Goal: Information Seeking & Learning: Learn about a topic

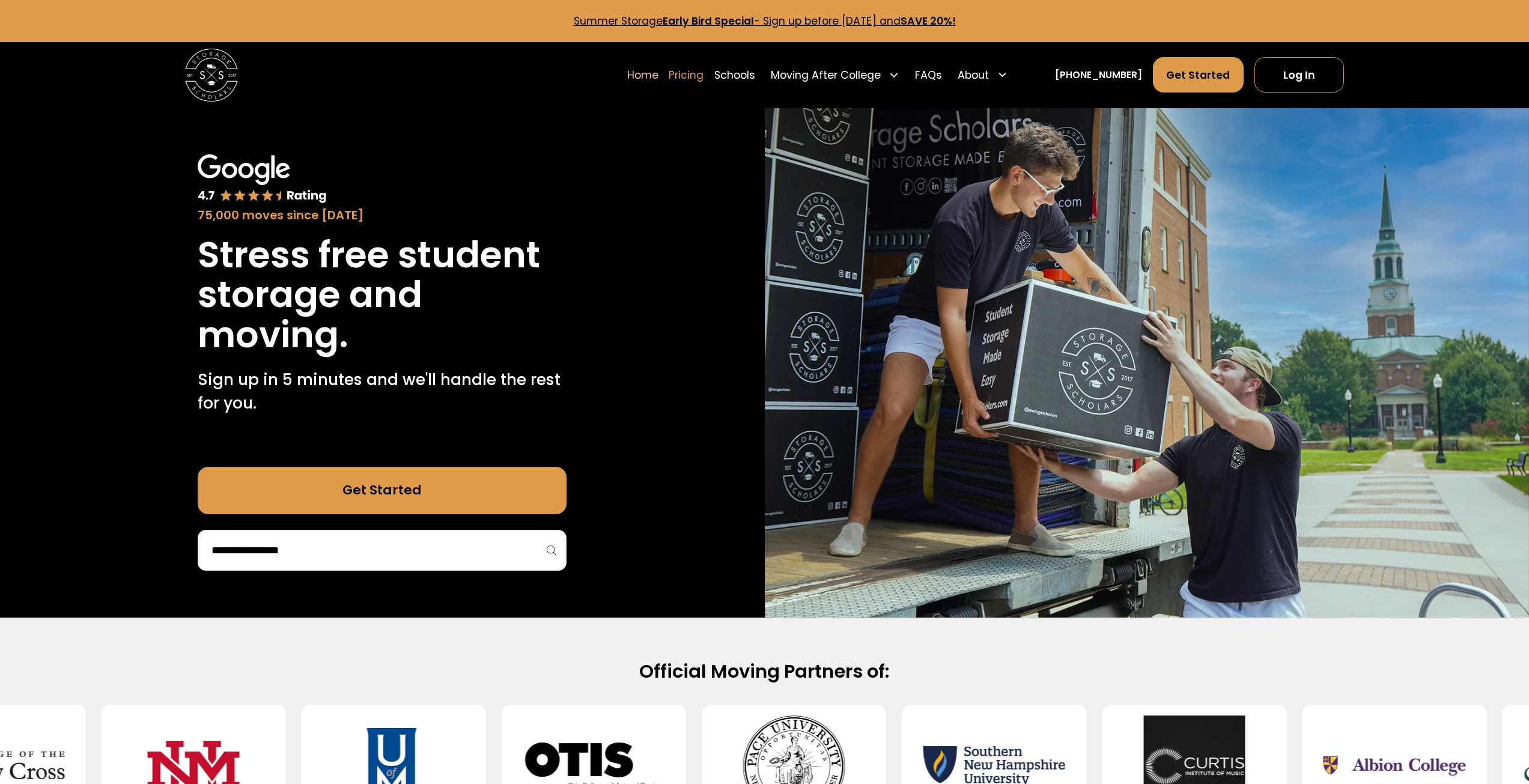
click at [704, 78] on link "Pricing" at bounding box center [686, 74] width 35 height 37
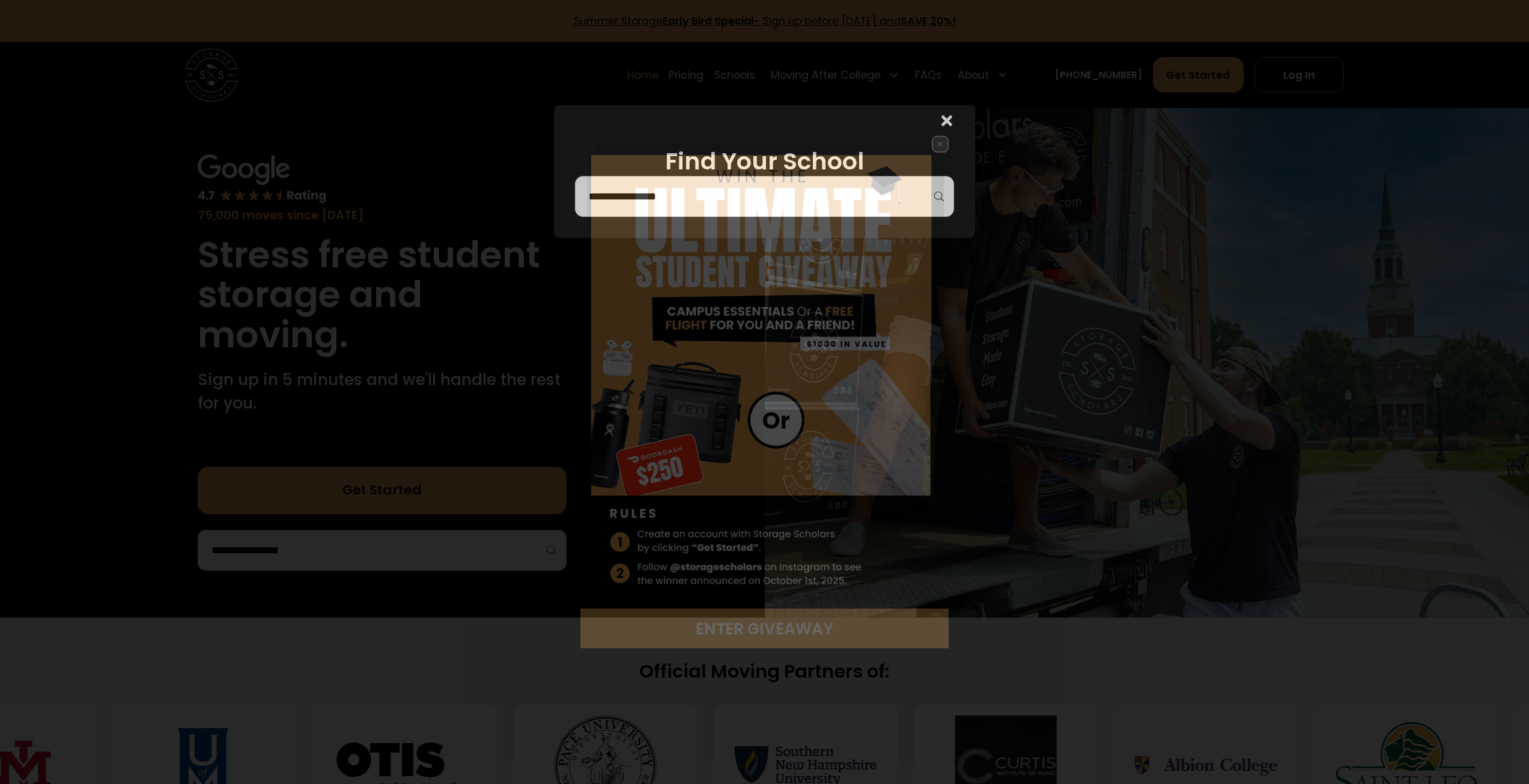
click at [743, 188] on img at bounding box center [764, 372] width 369 height 474
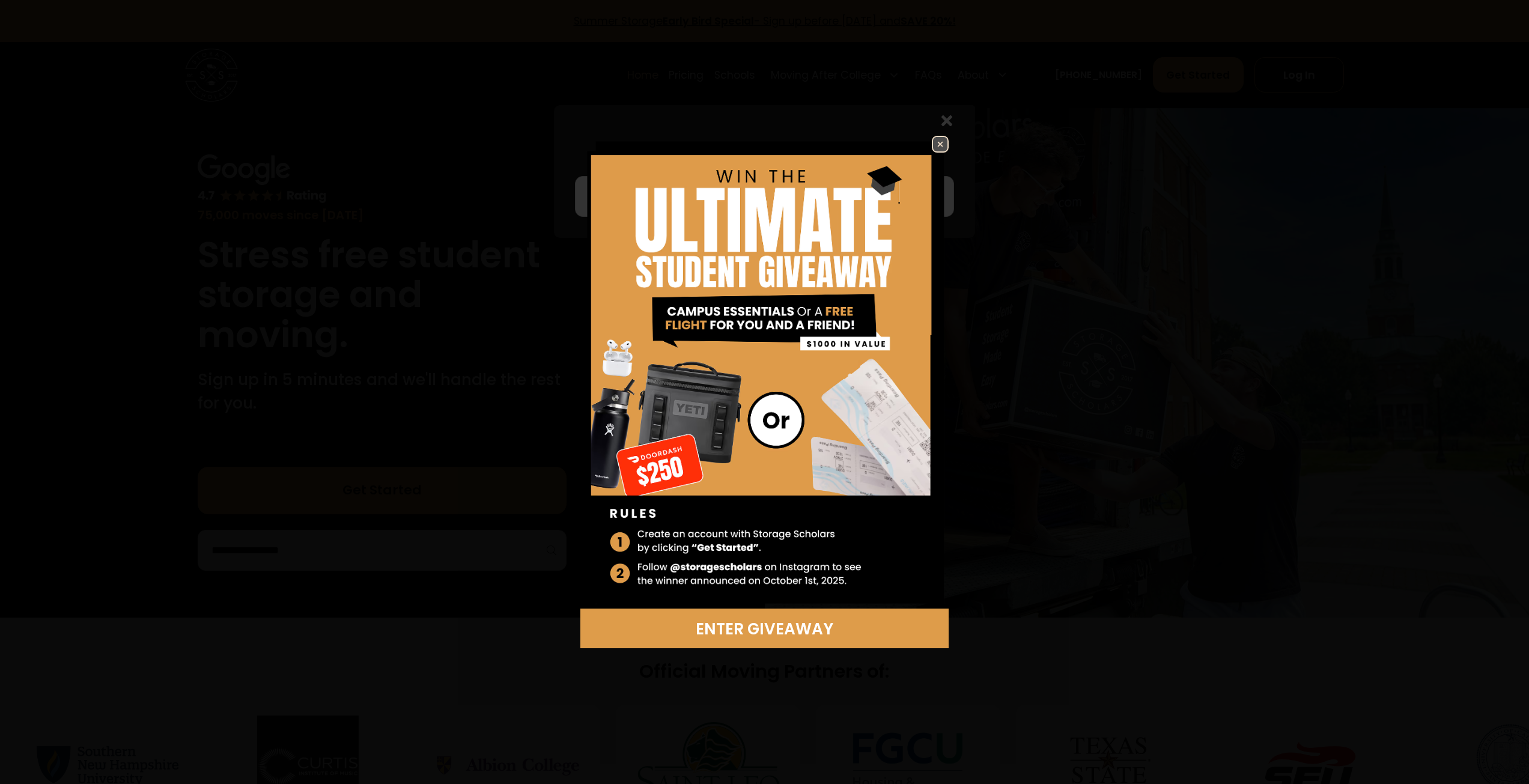
click at [936, 134] on div "Enter Giveaway" at bounding box center [764, 392] width 1529 height 784
click at [940, 142] on img at bounding box center [940, 143] width 14 height 14
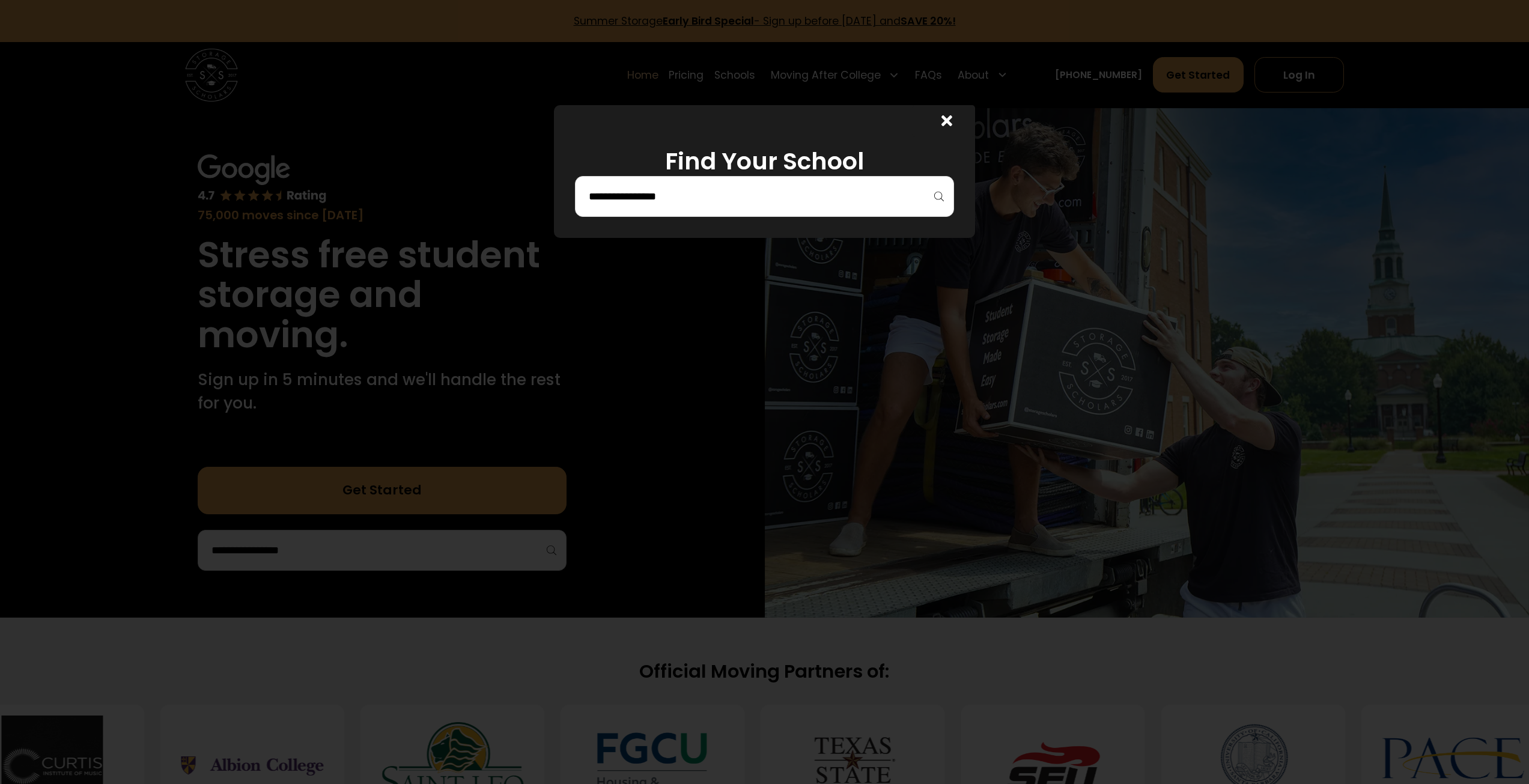
click at [788, 184] on div at bounding box center [764, 197] width 379 height 41
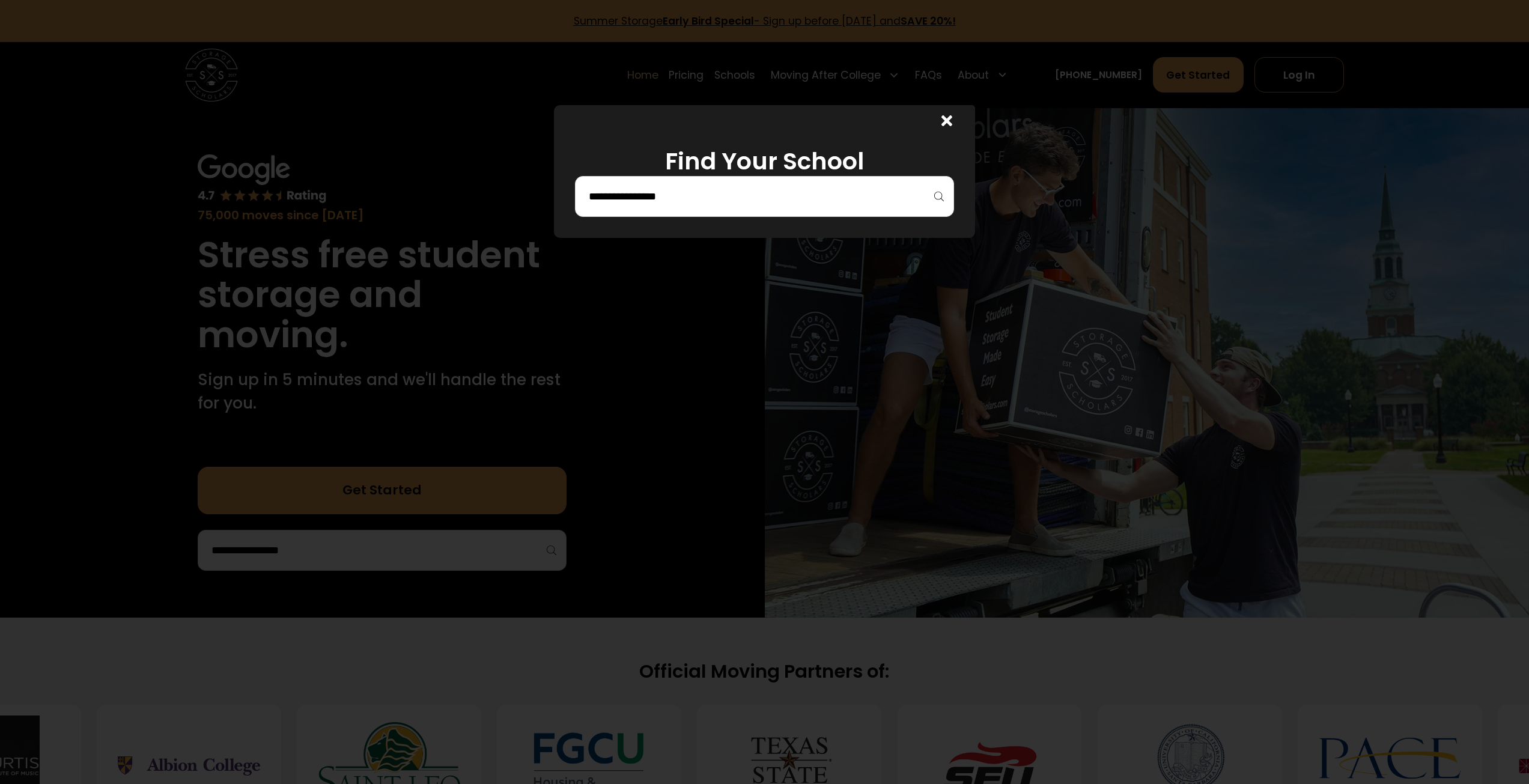
click at [792, 193] on input "search" at bounding box center [764, 197] width 354 height 21
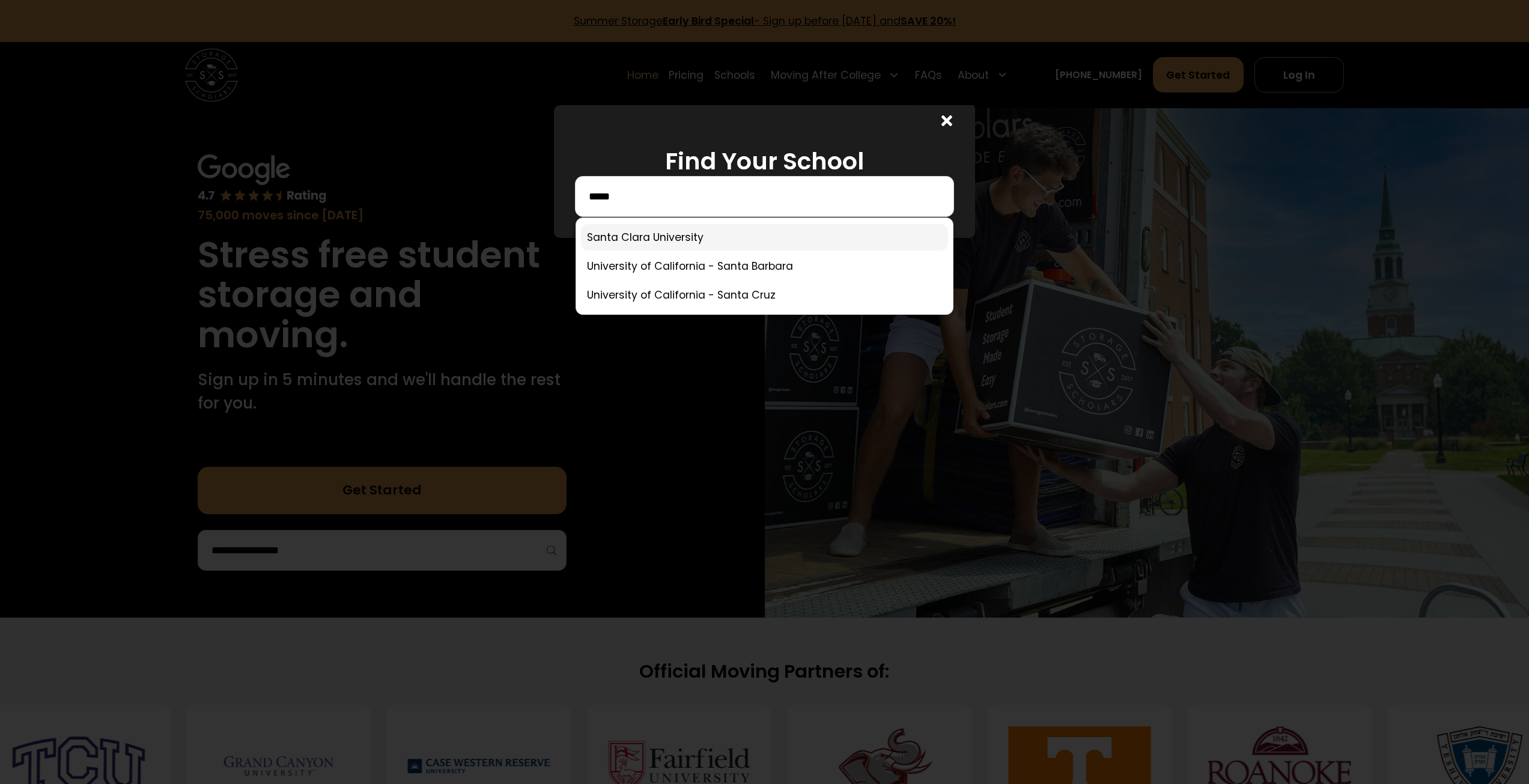
type input "*****"
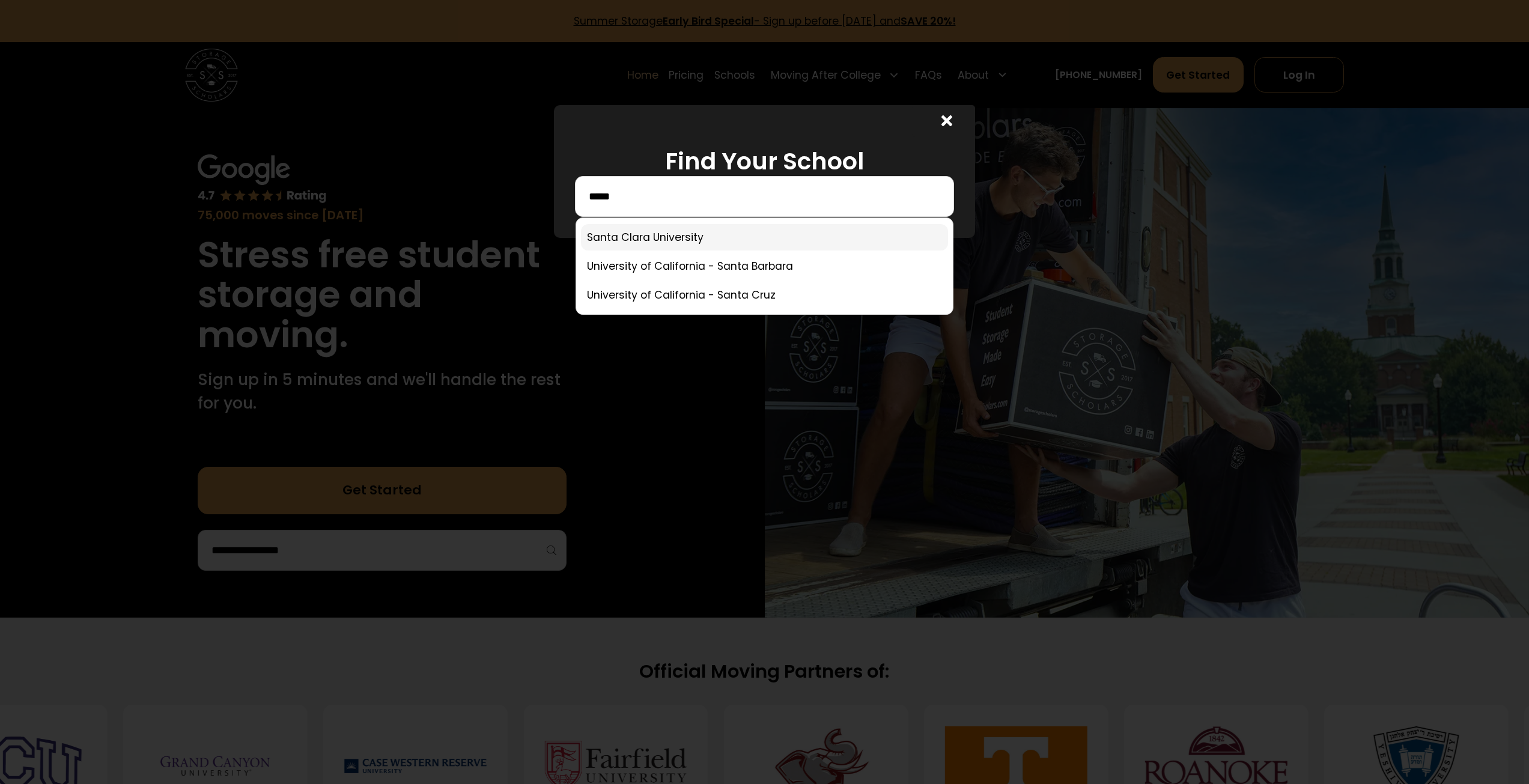
click at [696, 240] on link at bounding box center [764, 237] width 367 height 26
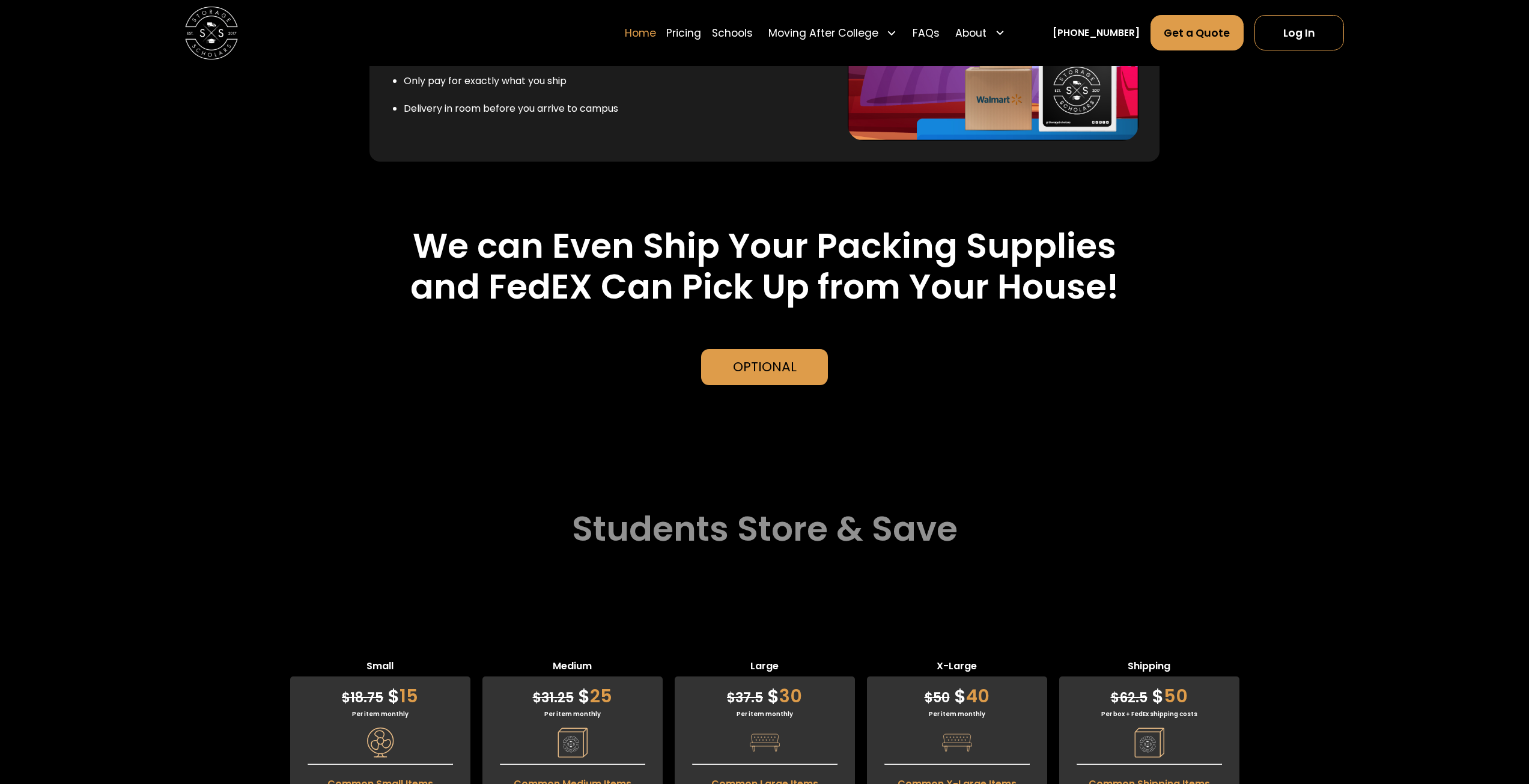
scroll to position [3265, 0]
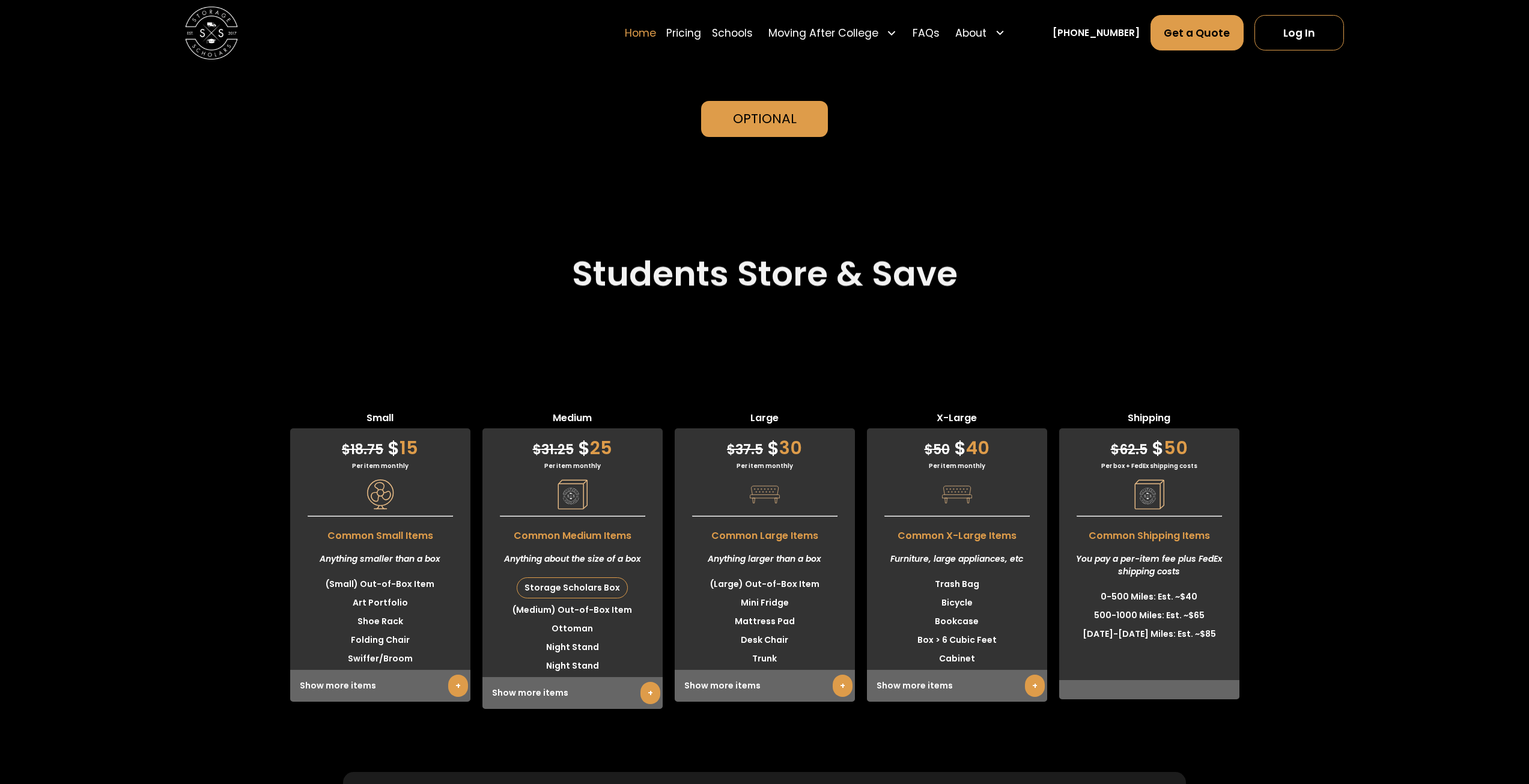
click at [651, 32] on link "Home" at bounding box center [640, 32] width 31 height 37
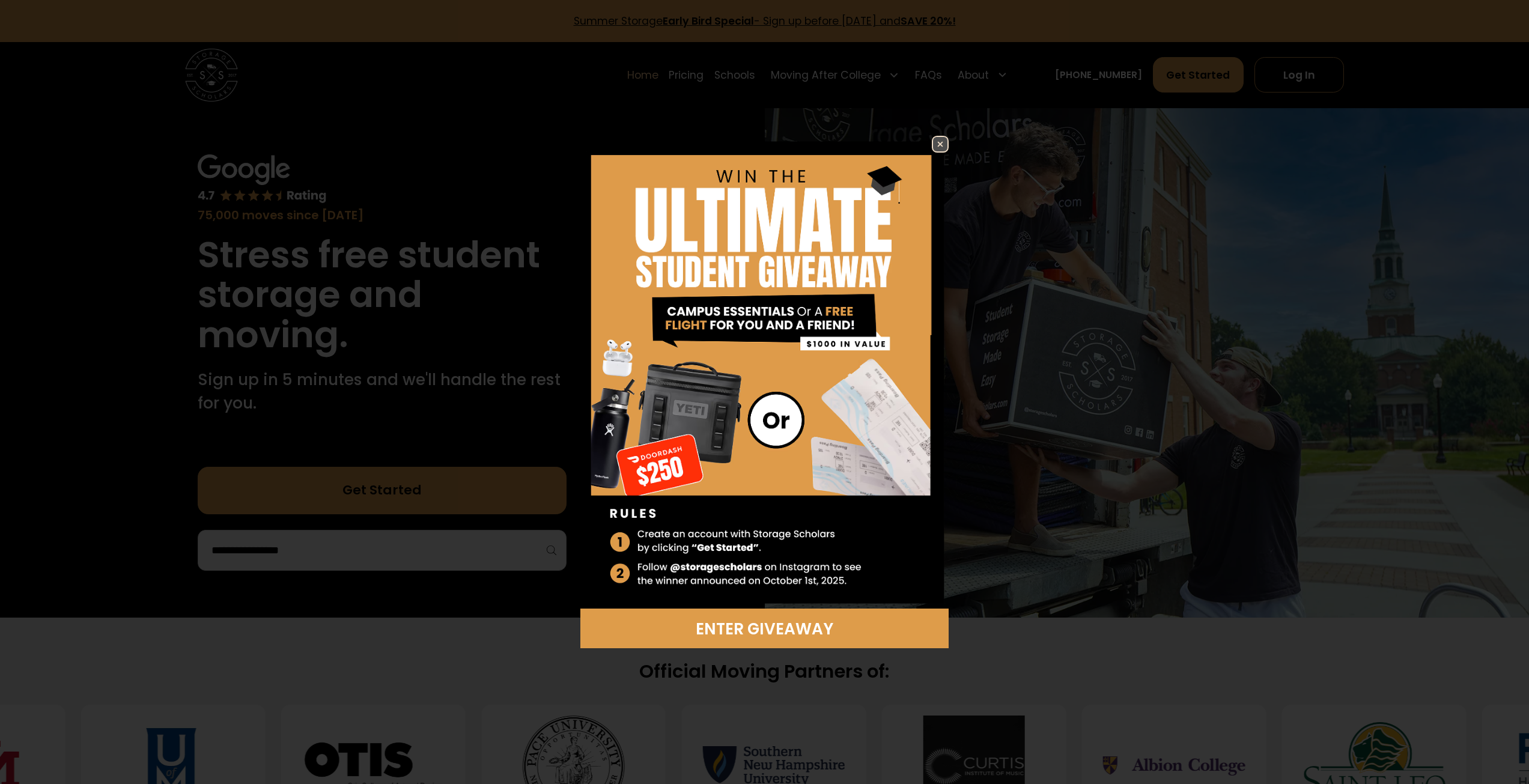
click at [945, 150] on img at bounding box center [940, 143] width 14 height 14
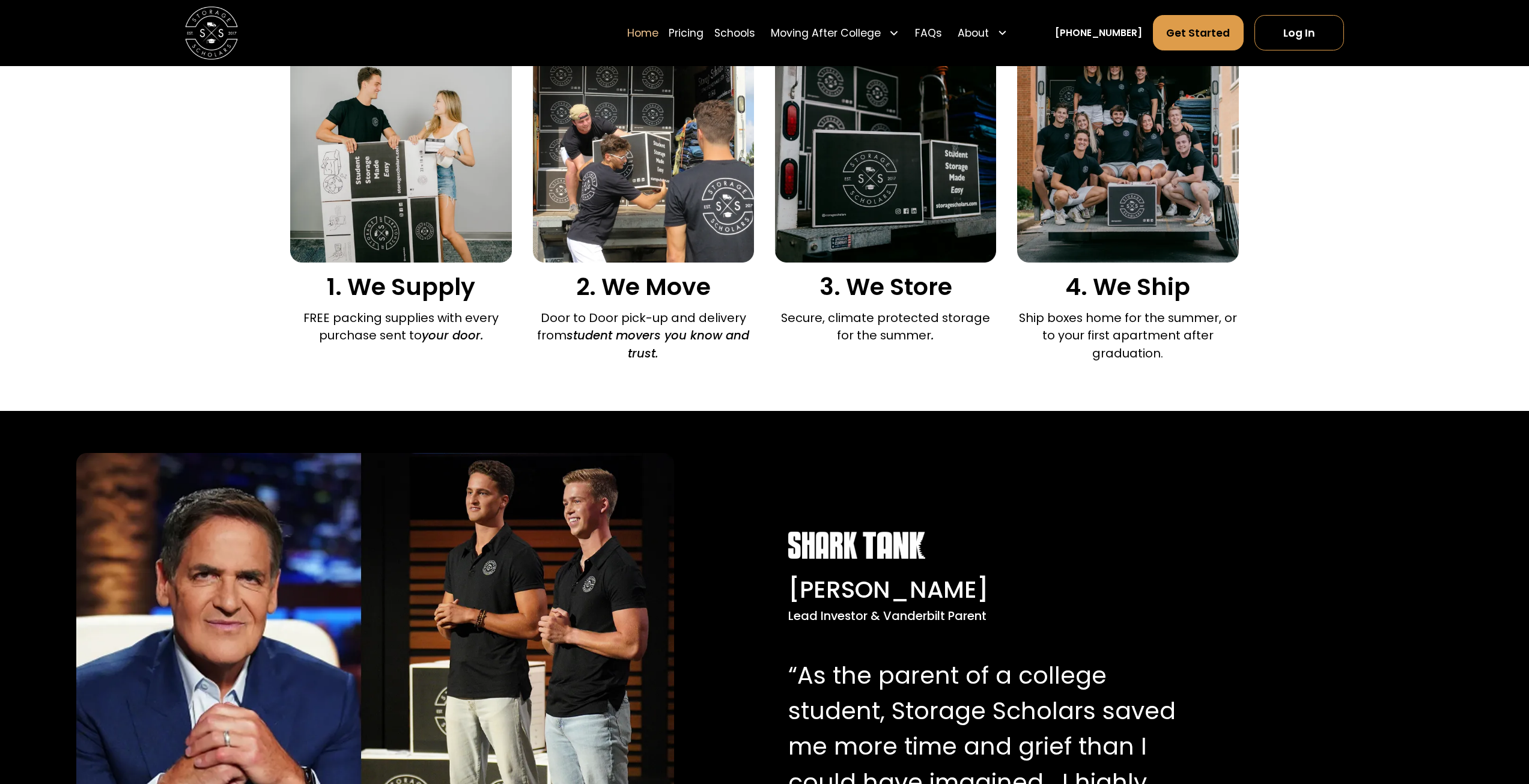
scroll to position [1021, 0]
